Goal: Browse casually: Explore the website without a specific task or goal

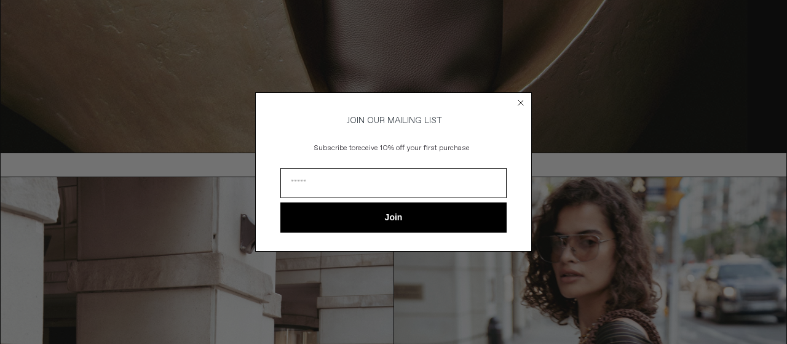
click at [522, 100] on icon "Close dialog" at bounding box center [521, 102] width 5 height 5
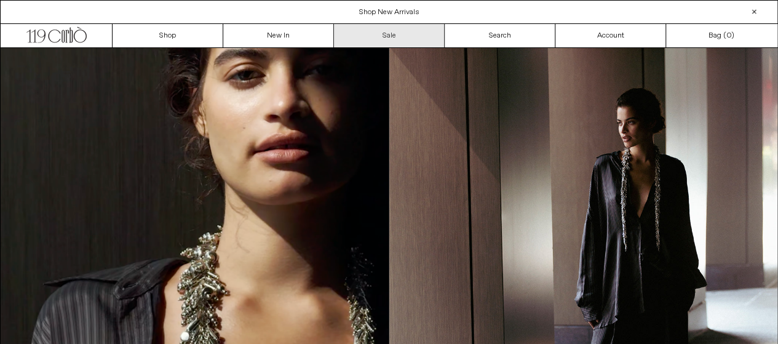
click at [392, 35] on link "Sale" at bounding box center [389, 35] width 111 height 23
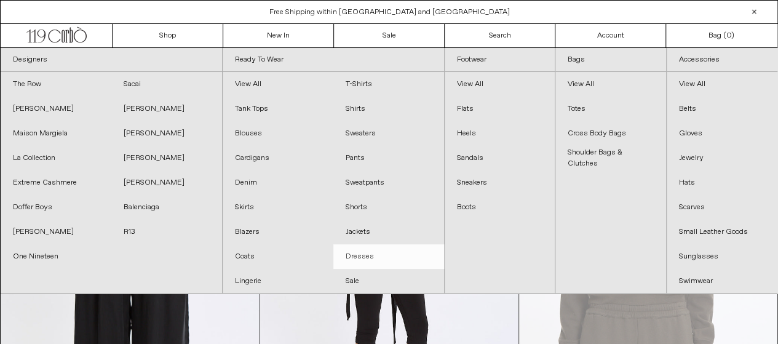
click at [359, 254] on link "Dresses" at bounding box center [388, 256] width 111 height 25
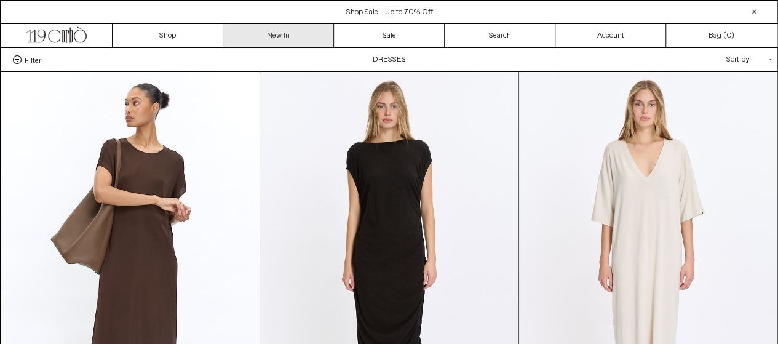
click at [276, 38] on link "New In" at bounding box center [278, 35] width 111 height 23
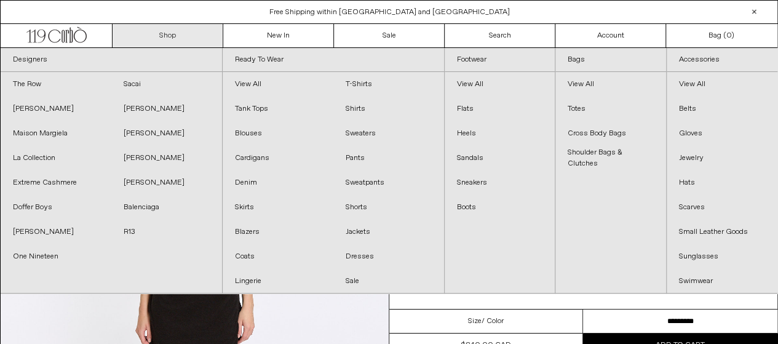
click at [171, 35] on link "Shop" at bounding box center [168, 35] width 111 height 23
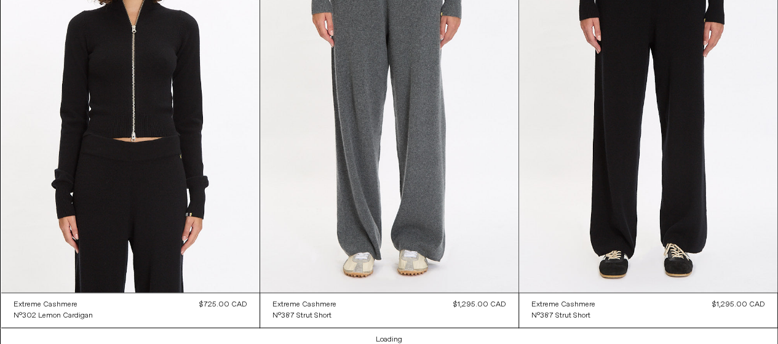
scroll to position [9967, 0]
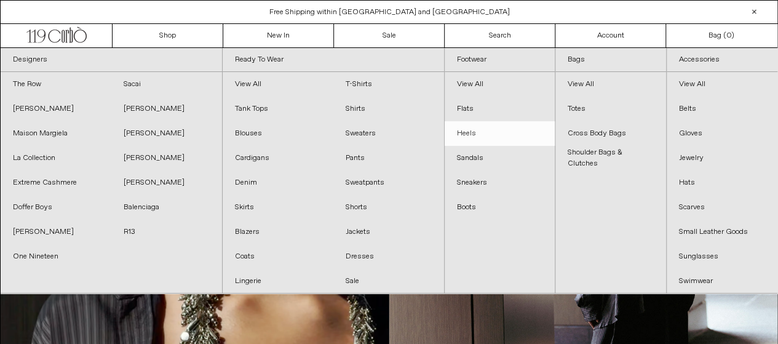
click at [468, 134] on link "Heels" at bounding box center [500, 133] width 111 height 25
